Goal: Information Seeking & Learning: Learn about a topic

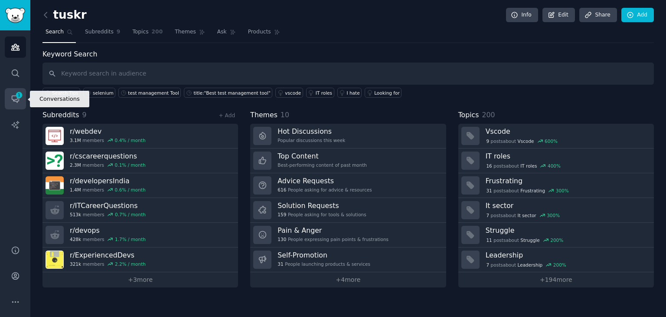
click at [10, 99] on link "Conversations 1" at bounding box center [15, 98] width 21 height 21
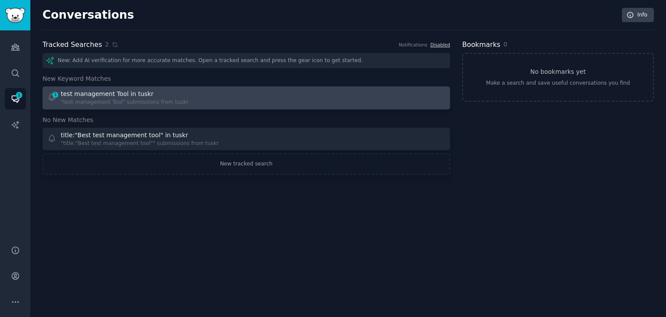
click at [167, 99] on div ""test management Tool" submissions from tuskr" at bounding box center [125, 102] width 128 height 8
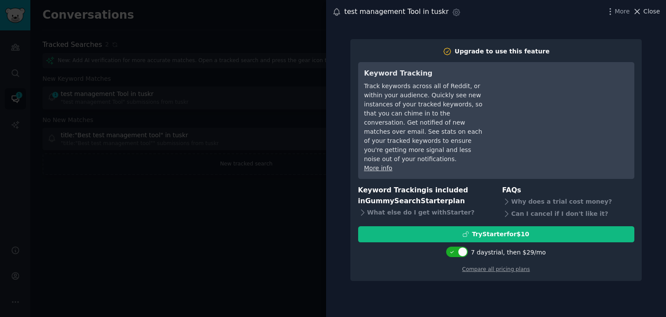
click at [653, 12] on span "Close" at bounding box center [652, 11] width 16 height 9
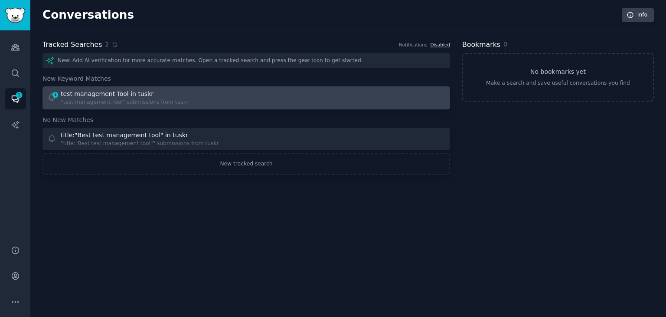
click at [348, 89] on div at bounding box center [348, 97] width 193 height 17
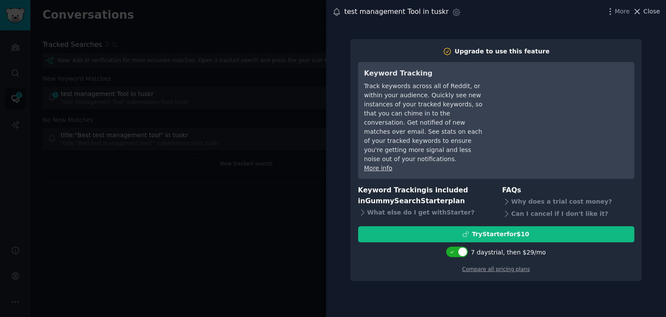
click at [656, 11] on span "Close" at bounding box center [652, 11] width 16 height 9
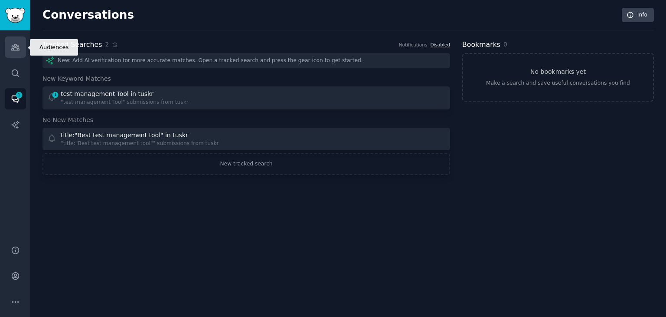
click at [20, 47] on link "Audiences" at bounding box center [15, 46] width 21 height 21
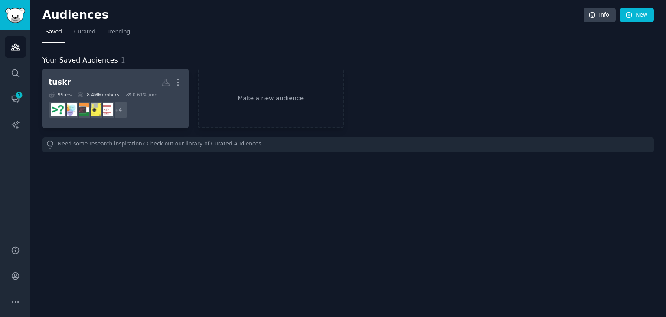
click at [114, 88] on h2 "tuskr More" at bounding box center [116, 82] width 134 height 15
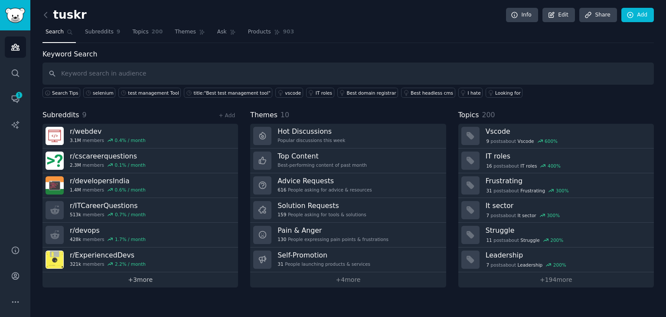
click at [147, 278] on link "+ 3 more" at bounding box center [141, 279] width 196 height 15
click at [227, 113] on link "+ Add" at bounding box center [227, 115] width 16 height 6
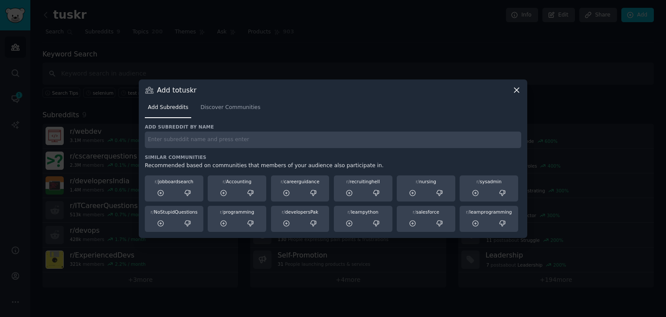
click at [210, 152] on div "Add subreddit by name Similar Communities Recommended based on communities that…" at bounding box center [333, 178] width 377 height 108
click at [217, 140] on input "text" at bounding box center [333, 139] width 377 height 17
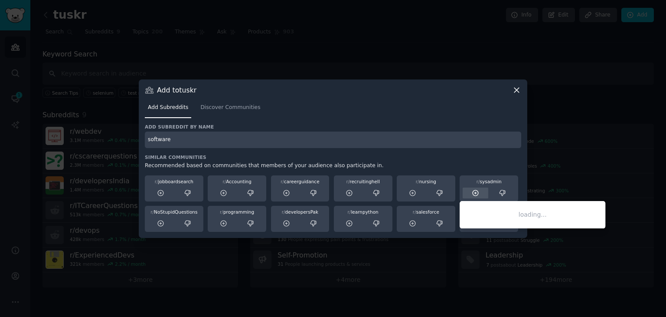
type input "software"
click at [467, 192] on div at bounding box center [476, 192] width 26 height 11
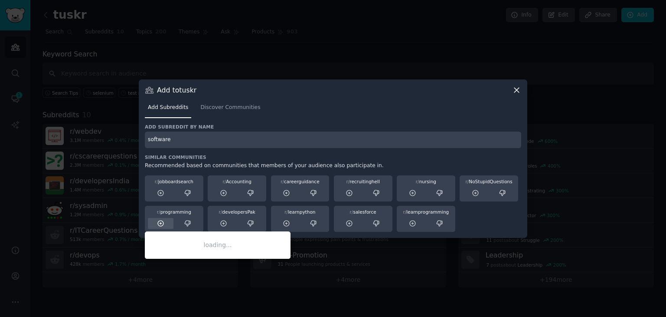
click at [161, 223] on icon at bounding box center [161, 224] width 8 height 8
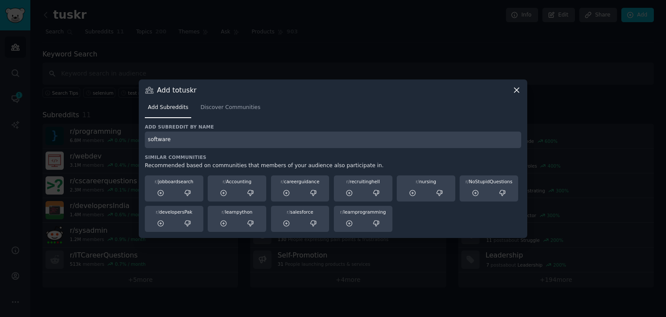
click at [198, 141] on input "software" at bounding box center [333, 139] width 377 height 17
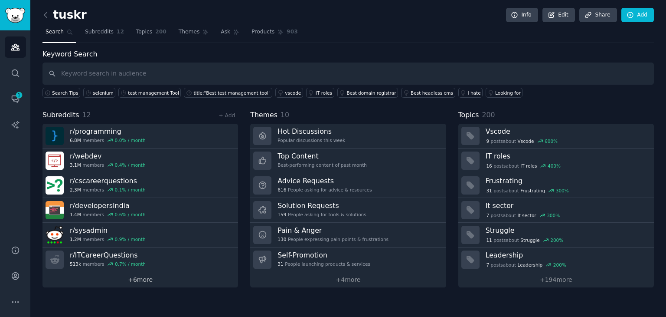
click at [189, 280] on link "+ 6 more" at bounding box center [141, 279] width 196 height 15
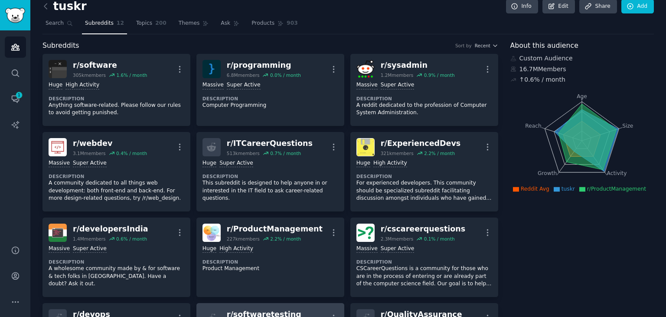
scroll to position [9, 0]
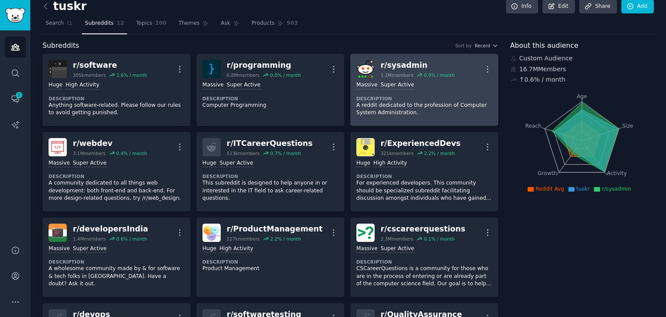
click at [399, 66] on div "r/ sysadmin" at bounding box center [418, 65] width 74 height 11
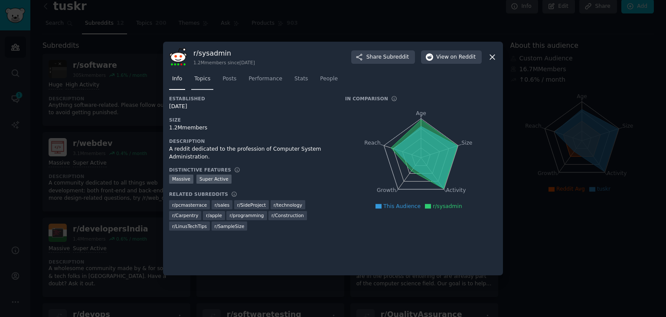
click at [203, 80] on span "Topics" at bounding box center [202, 79] width 16 height 8
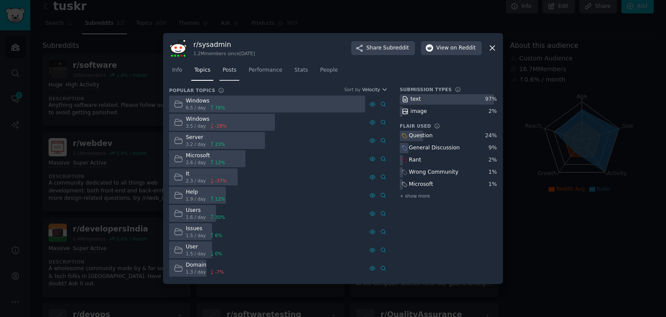
click at [224, 72] on span "Posts" at bounding box center [230, 70] width 14 height 8
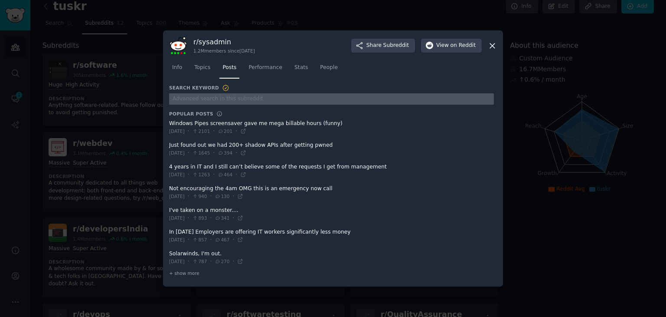
click at [289, 102] on input "text" at bounding box center [331, 99] width 325 height 12
type input "test management"
